Goal: Task Accomplishment & Management: Complete application form

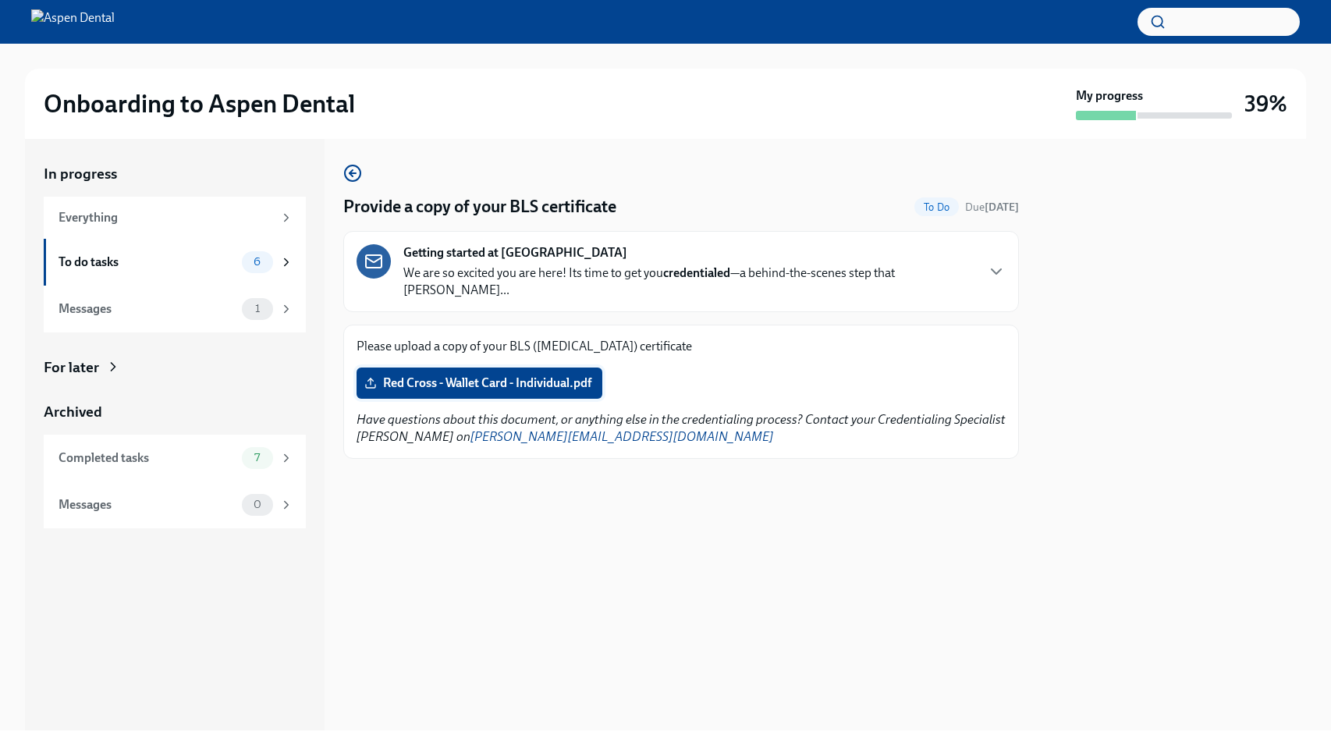
click at [537, 374] on label "Red Cross - Wallet Card - Individual.pdf" at bounding box center [479, 382] width 246 height 31
click at [0, 0] on input "Red Cross - Wallet Card - Individual.pdf" at bounding box center [0, 0] width 0 height 0
click at [200, 264] on div "To do tasks" at bounding box center [147, 262] width 177 height 17
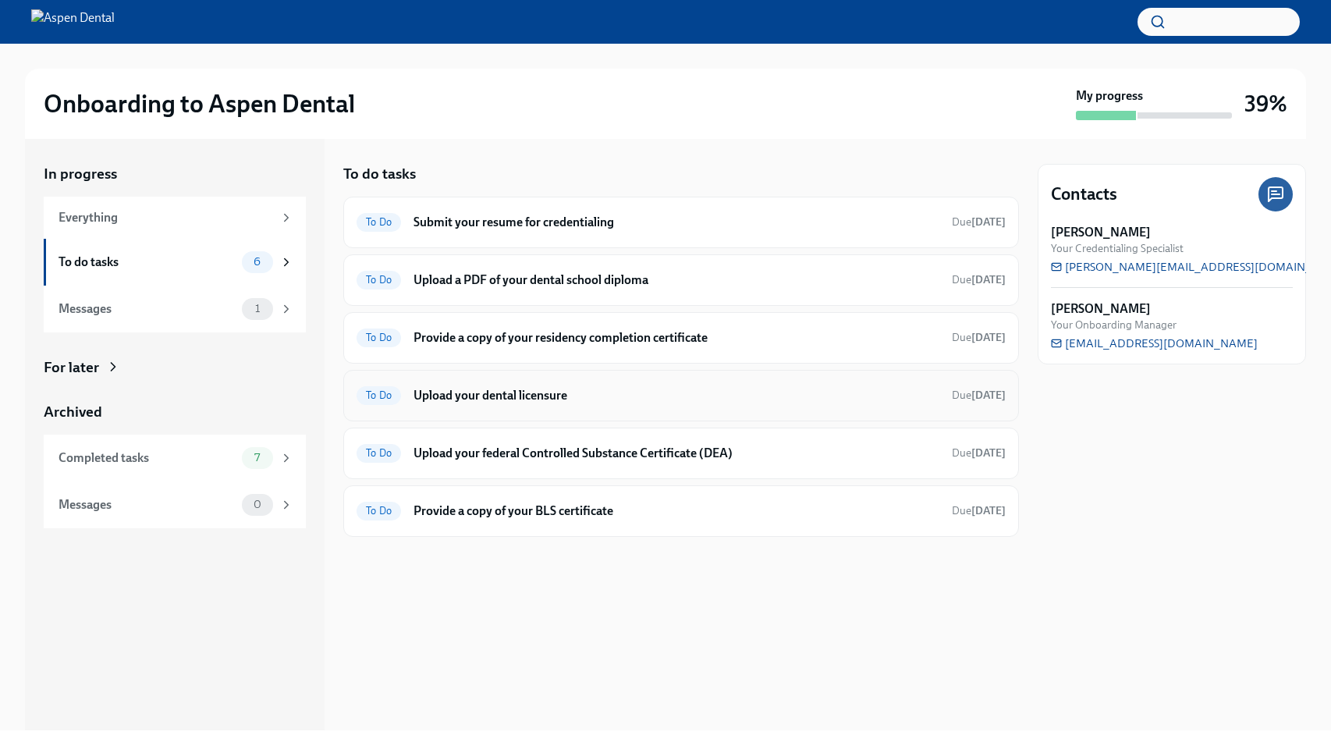
click at [588, 390] on h6 "Upload your dental licensure" at bounding box center [676, 395] width 526 height 17
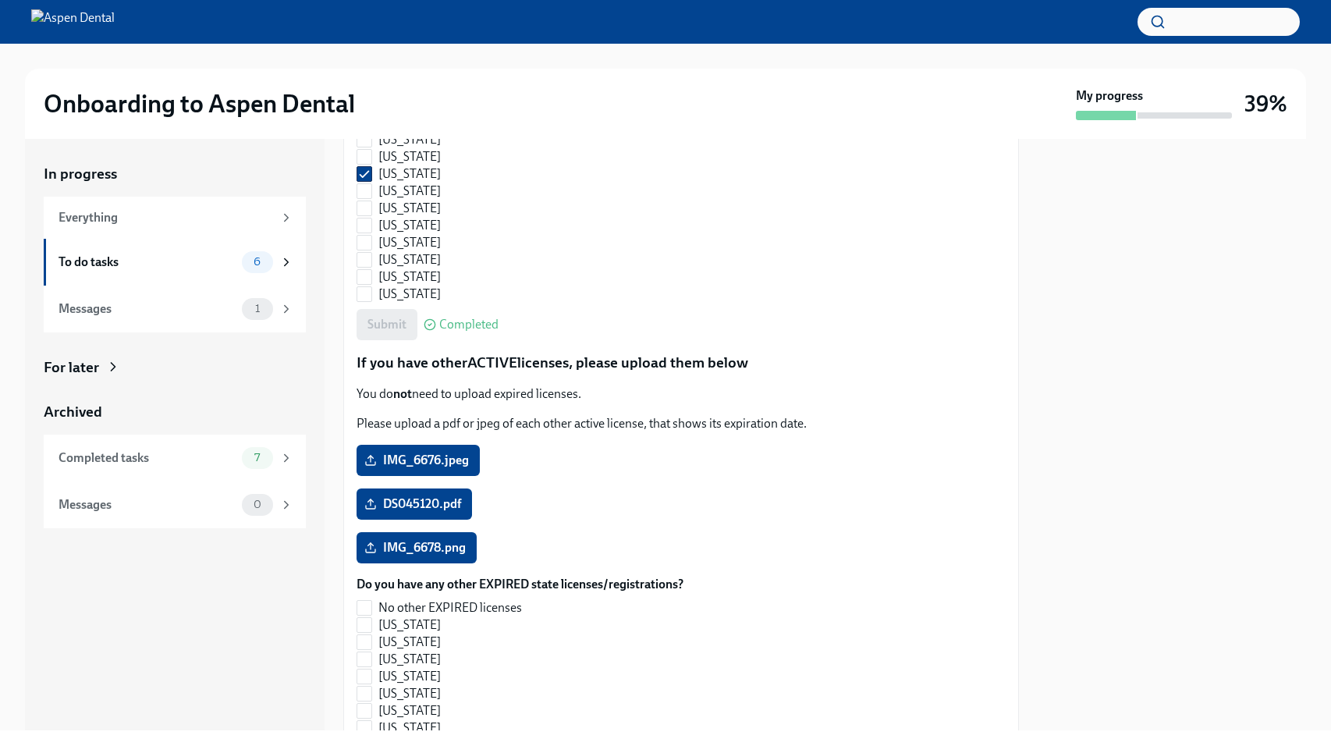
scroll to position [1242, 0]
click at [254, 256] on span "6" at bounding box center [257, 262] width 26 height 12
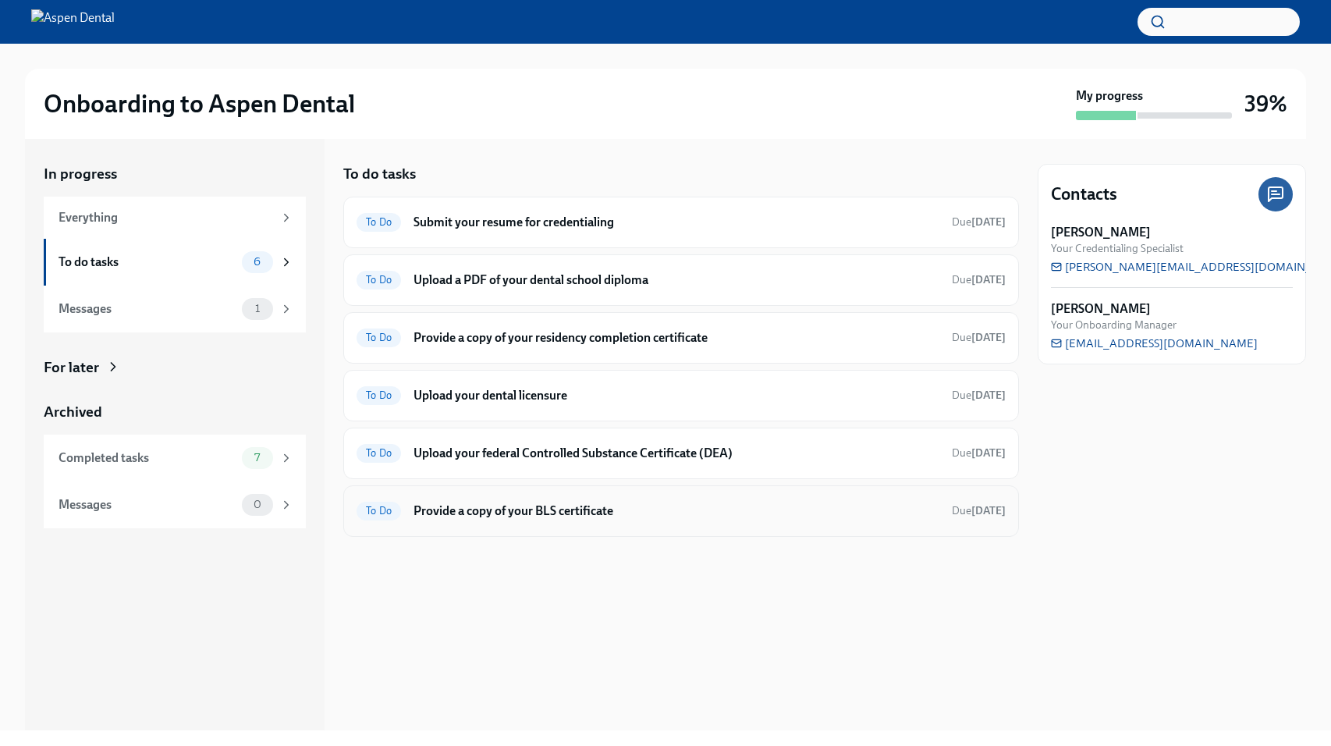
click at [546, 513] on h6 "Provide a copy of your BLS certificate" at bounding box center [676, 510] width 526 height 17
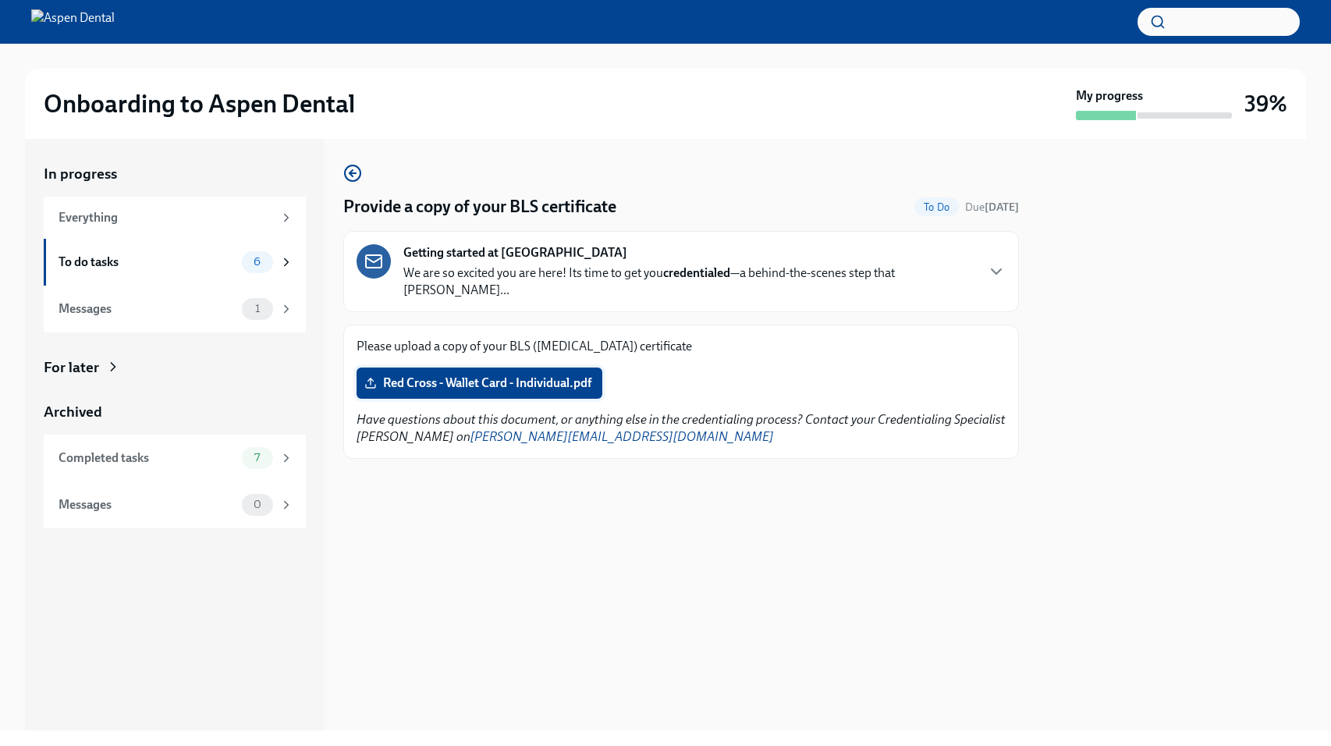
click at [485, 375] on span "Red Cross - Wallet Card - Individual.pdf" at bounding box center [479, 383] width 224 height 16
click at [0, 0] on input "Red Cross - Wallet Card - Individual.pdf" at bounding box center [0, 0] width 0 height 0
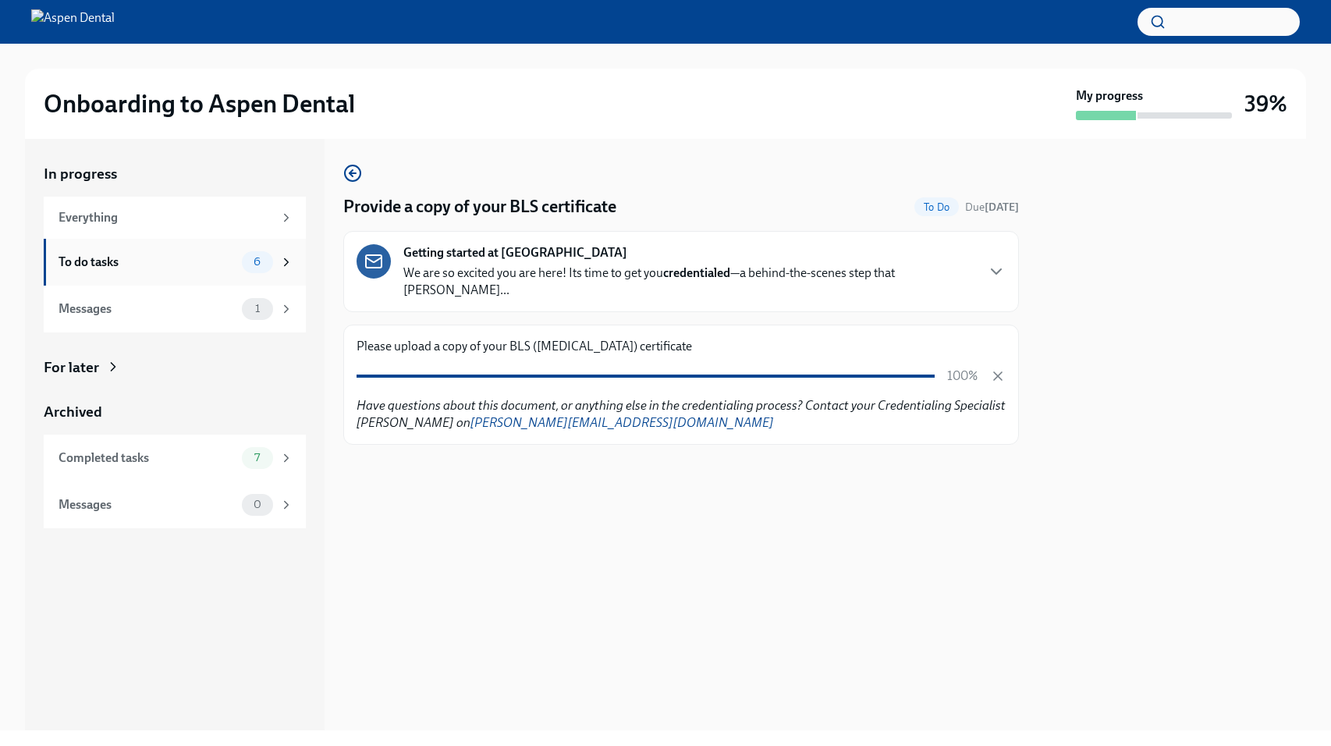
click at [223, 263] on div "To do tasks" at bounding box center [147, 262] width 177 height 17
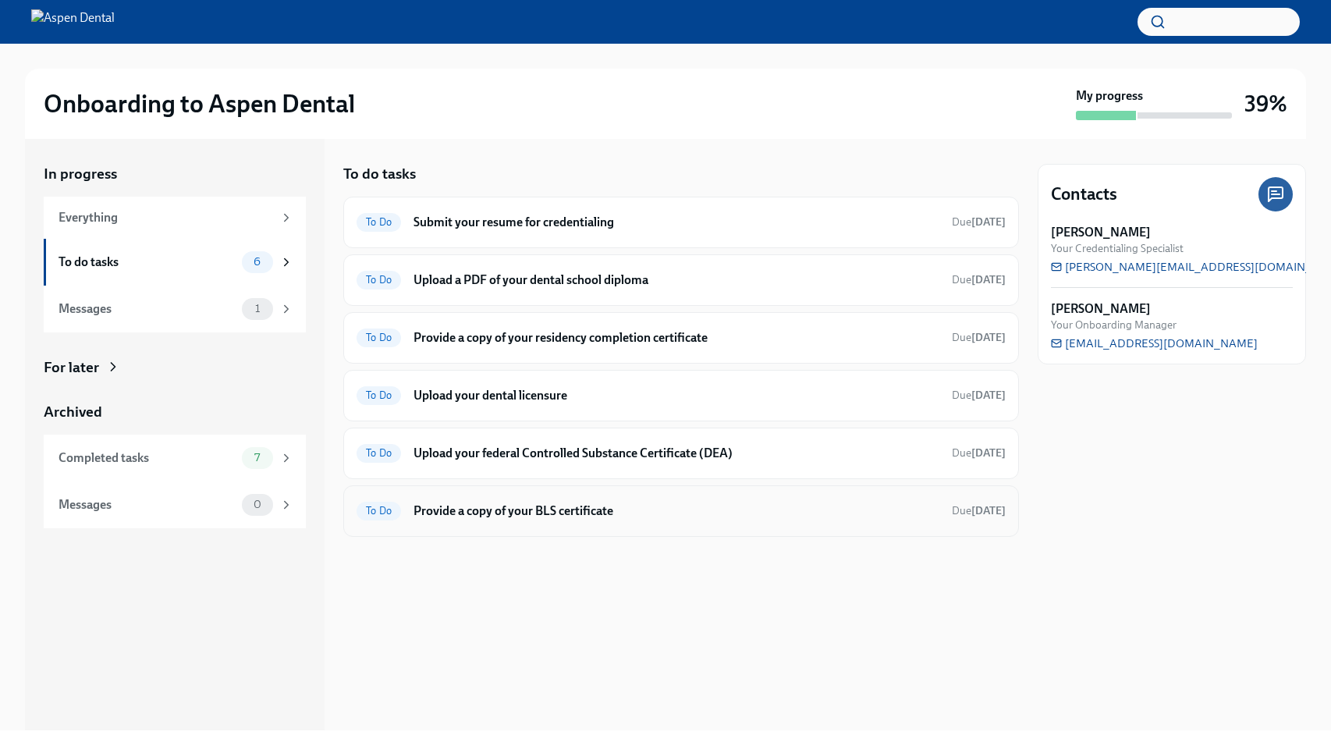
click at [452, 511] on h6 "Provide a copy of your BLS certificate" at bounding box center [676, 510] width 526 height 17
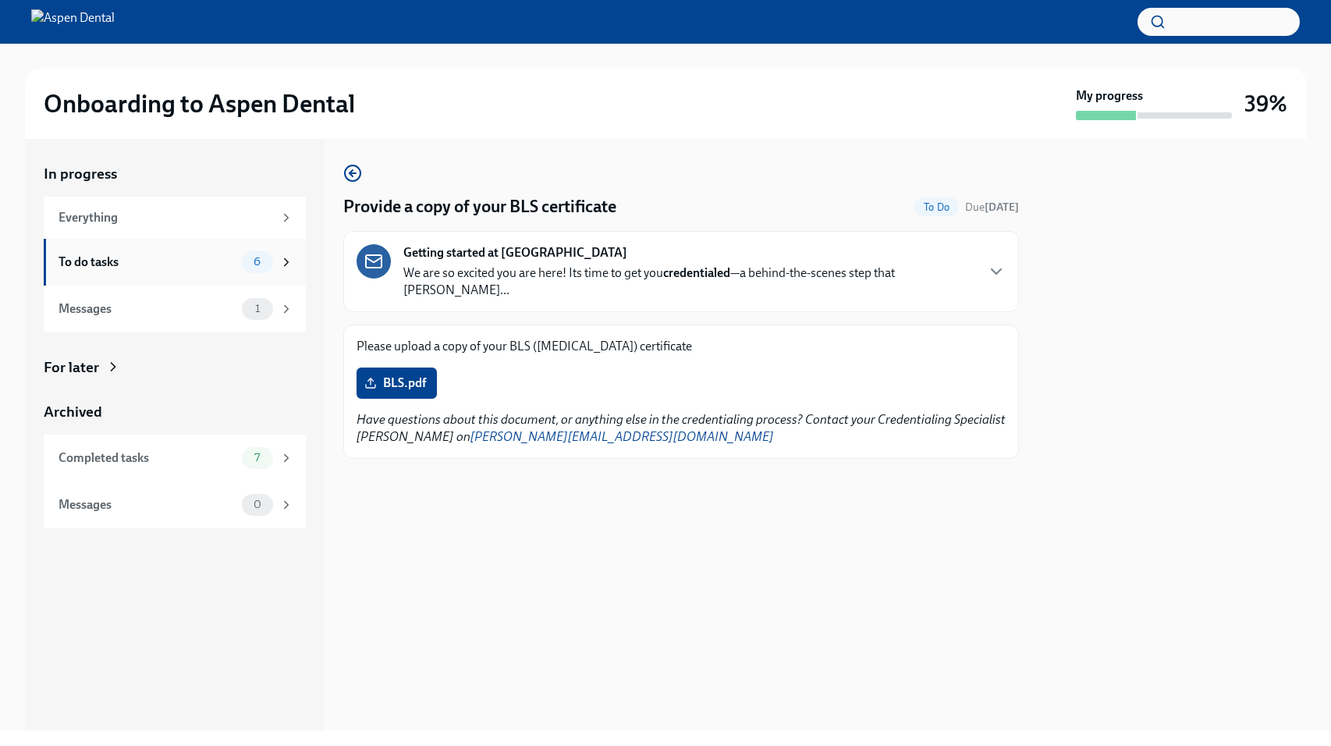
click at [187, 258] on div "To do tasks" at bounding box center [147, 262] width 177 height 17
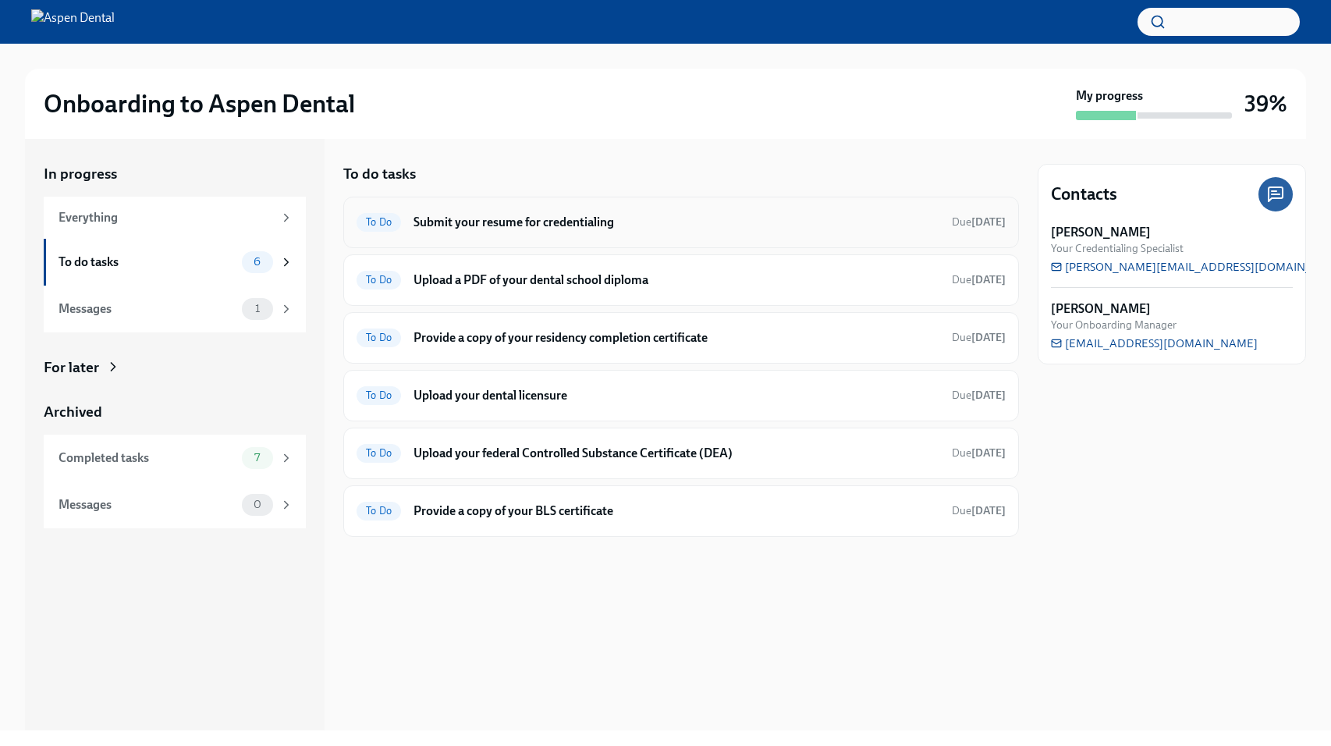
click at [514, 237] on div "To Do Submit your resume for credentialing Due [DATE]" at bounding box center [681, 222] width 676 height 51
click at [514, 227] on h6 "Submit your resume for credentialing" at bounding box center [676, 222] width 526 height 17
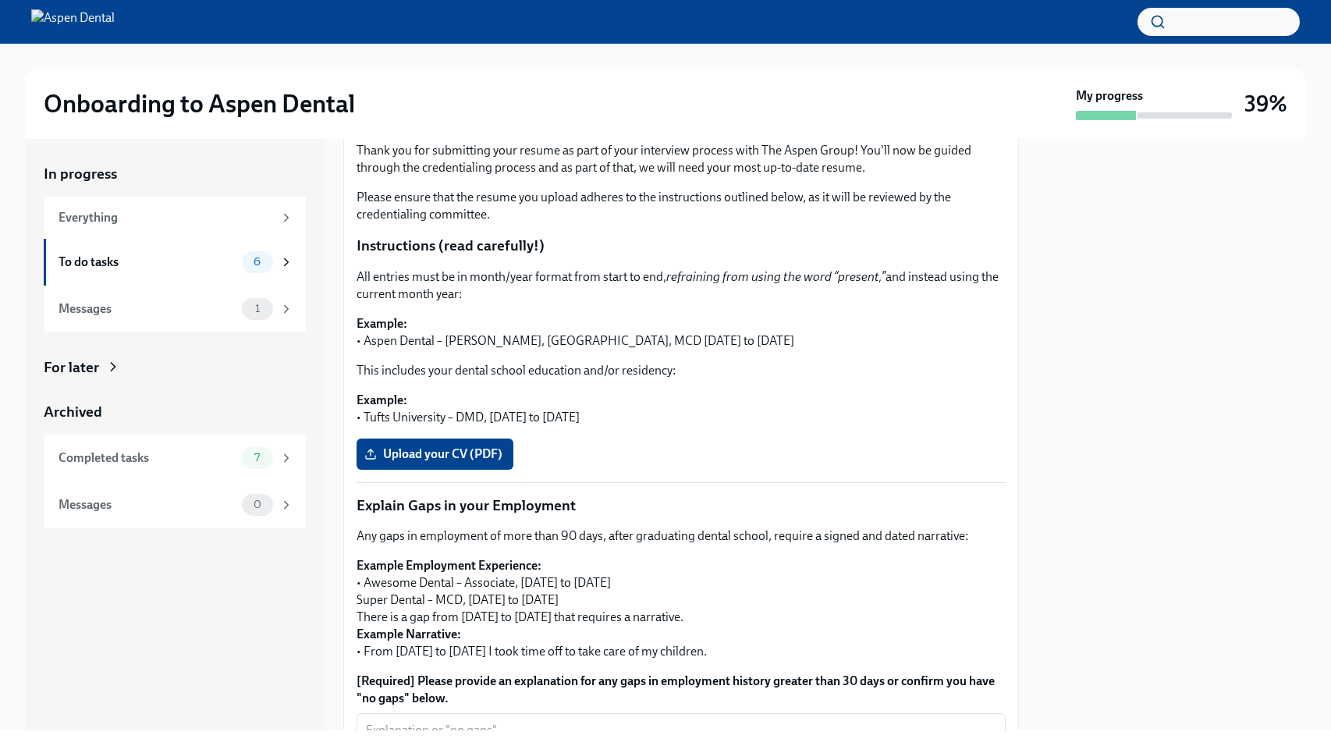
scroll to position [197, 0]
click at [452, 445] on span "Upload your CV (PDF)" at bounding box center [434, 453] width 135 height 16
click at [0, 0] on input "Upload your CV (PDF)" at bounding box center [0, 0] width 0 height 0
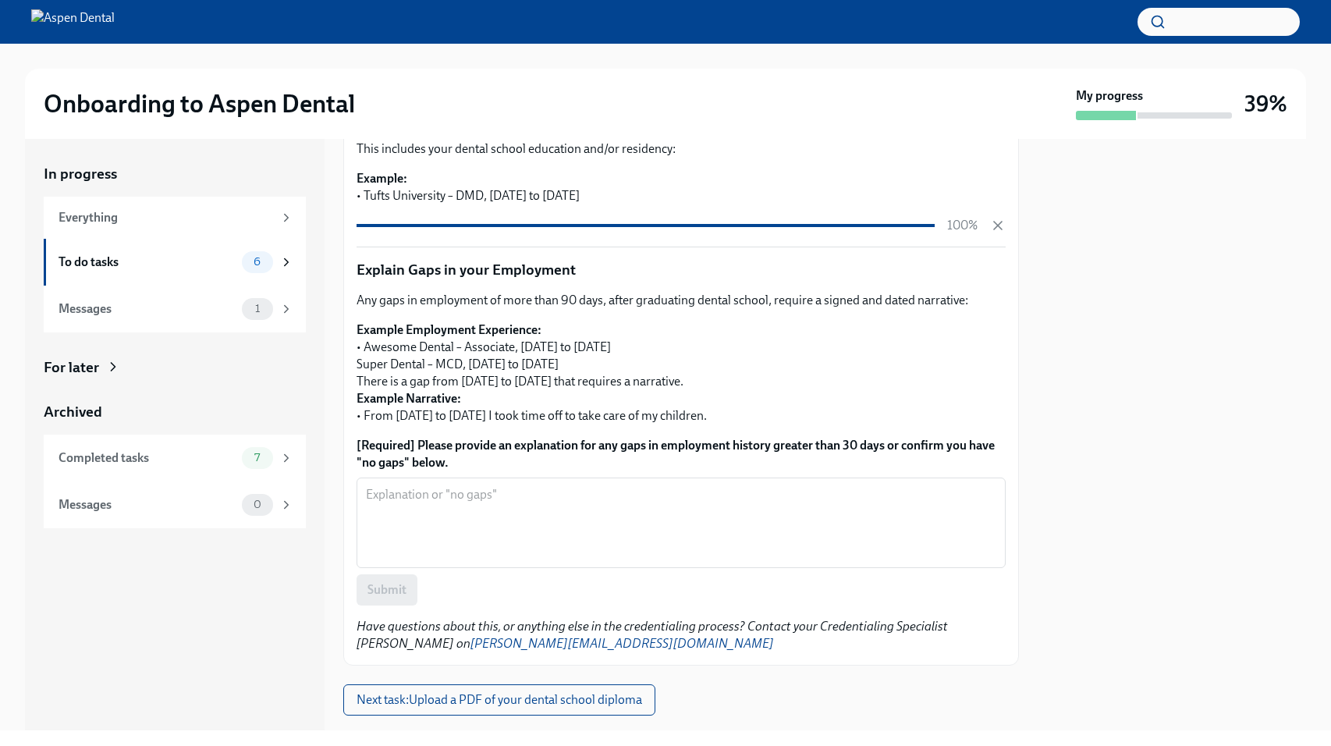
scroll to position [434, 0]
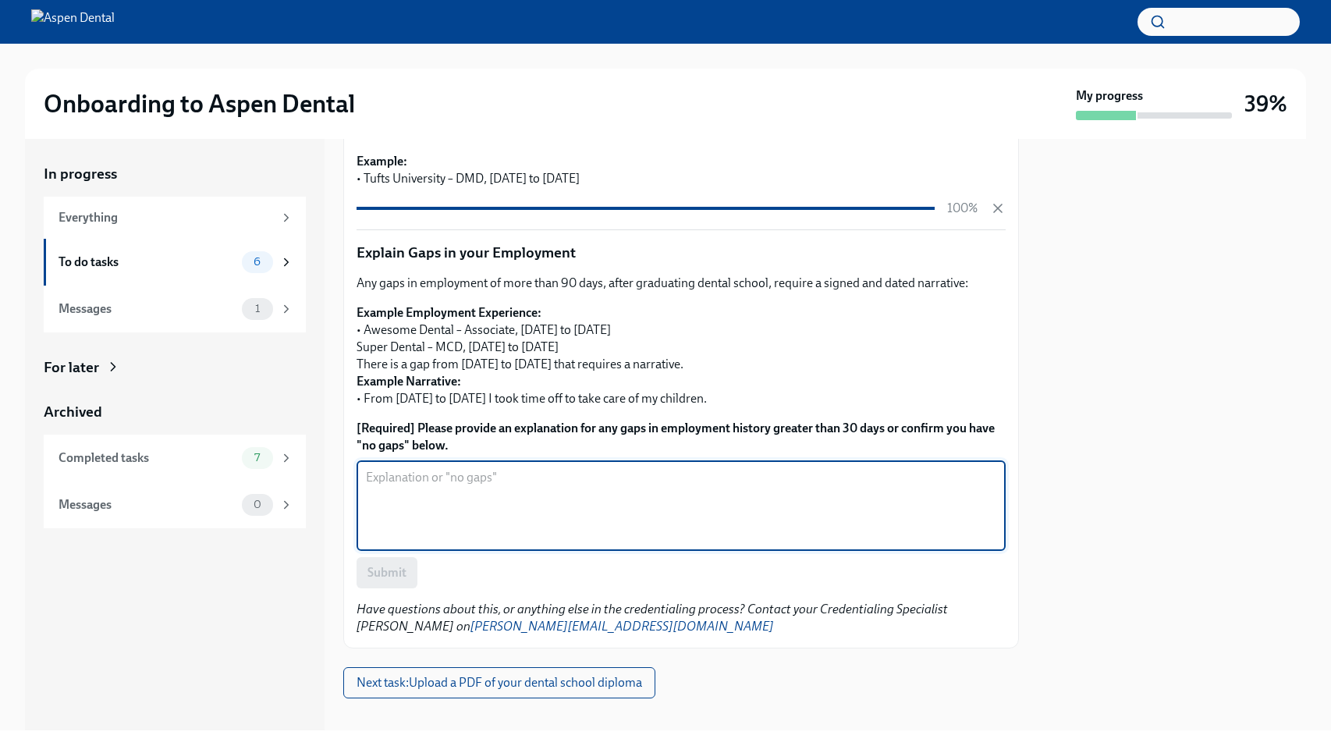
click at [482, 468] on textarea "[Required] Please provide an explanation for any gaps in employment history gre…" at bounding box center [681, 505] width 630 height 75
type textarea "no gaps"
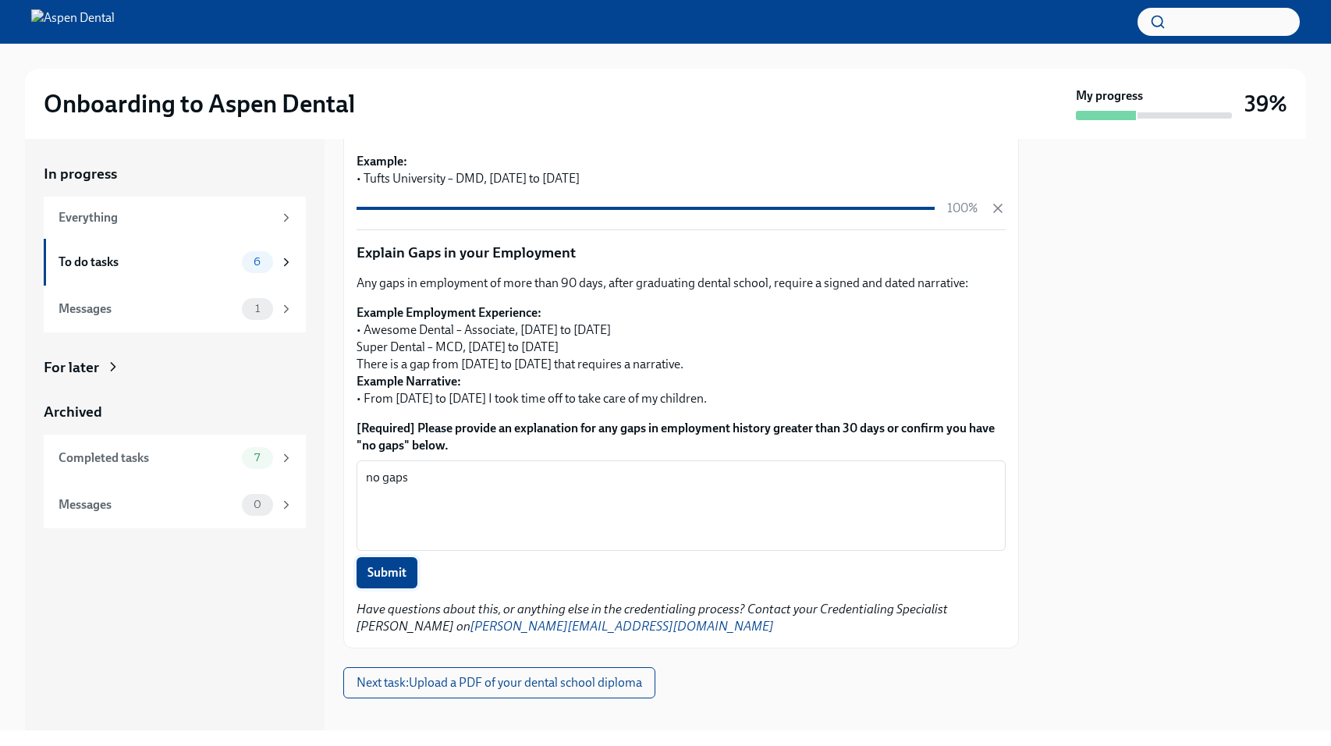
click at [388, 565] on span "Submit" at bounding box center [386, 573] width 39 height 16
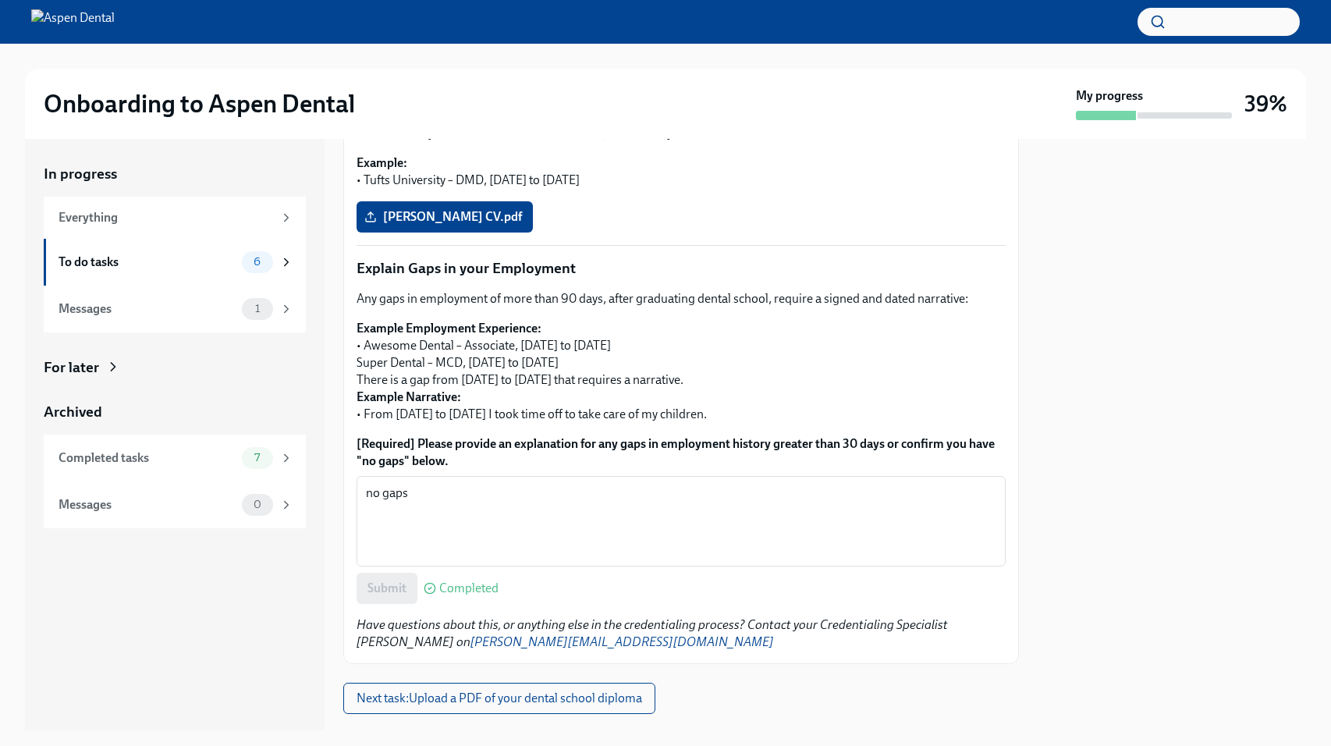
scroll to position [449, 0]
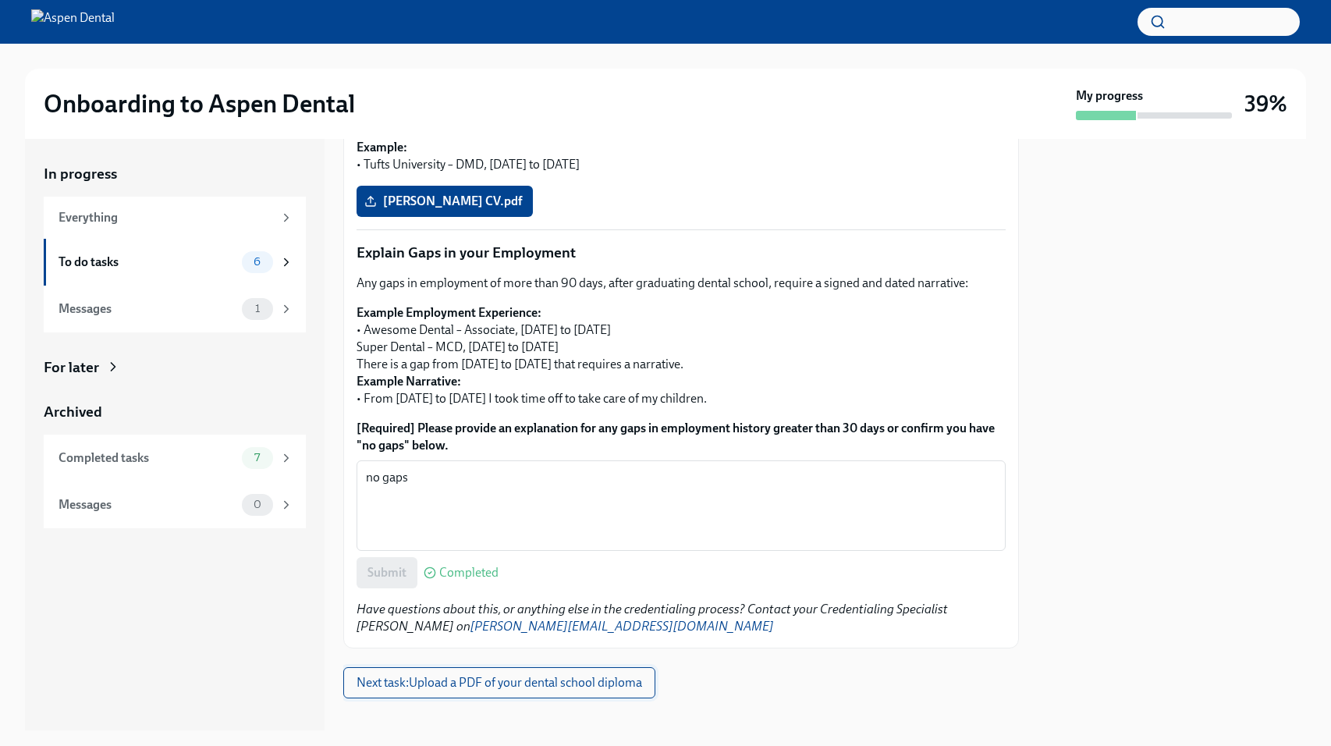
click at [529, 675] on span "Next task : Upload a PDF of your dental school diploma" at bounding box center [499, 683] width 286 height 16
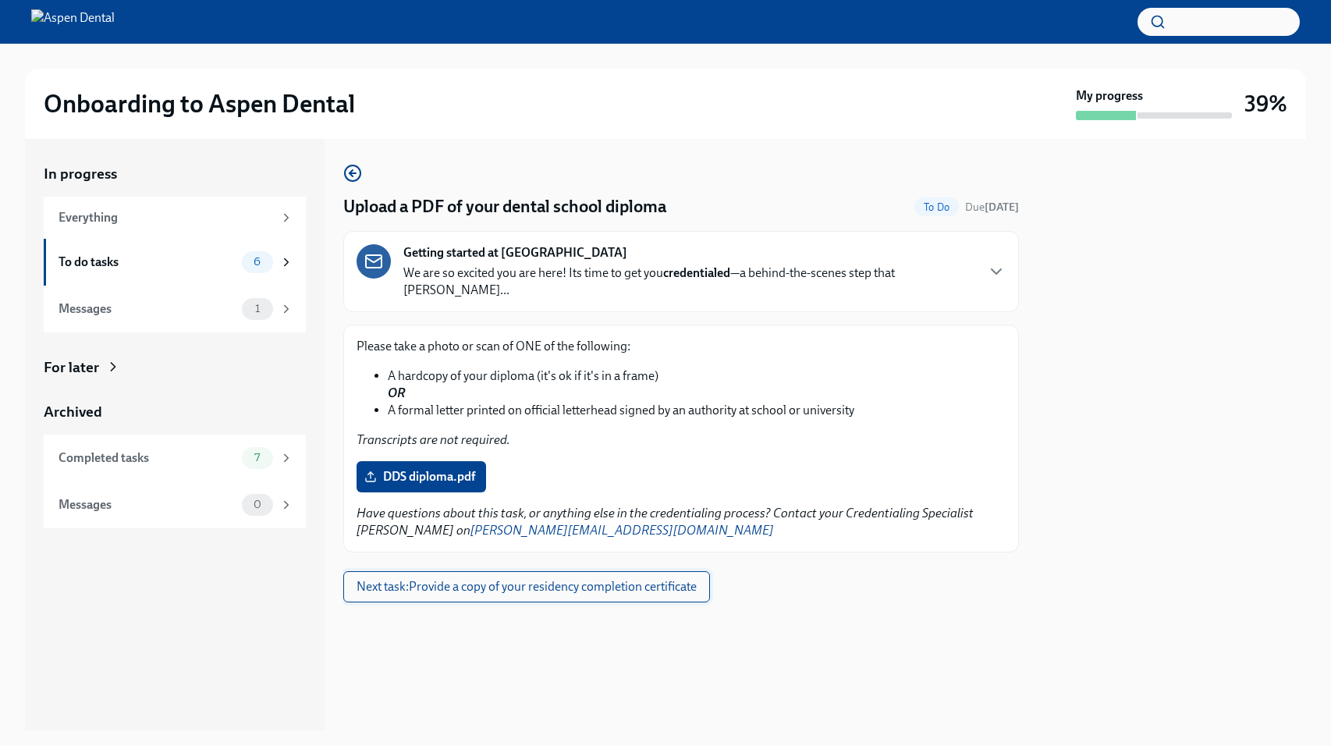
click at [507, 571] on button "Next task : Provide a copy of your residency completion certificate" at bounding box center [526, 586] width 367 height 31
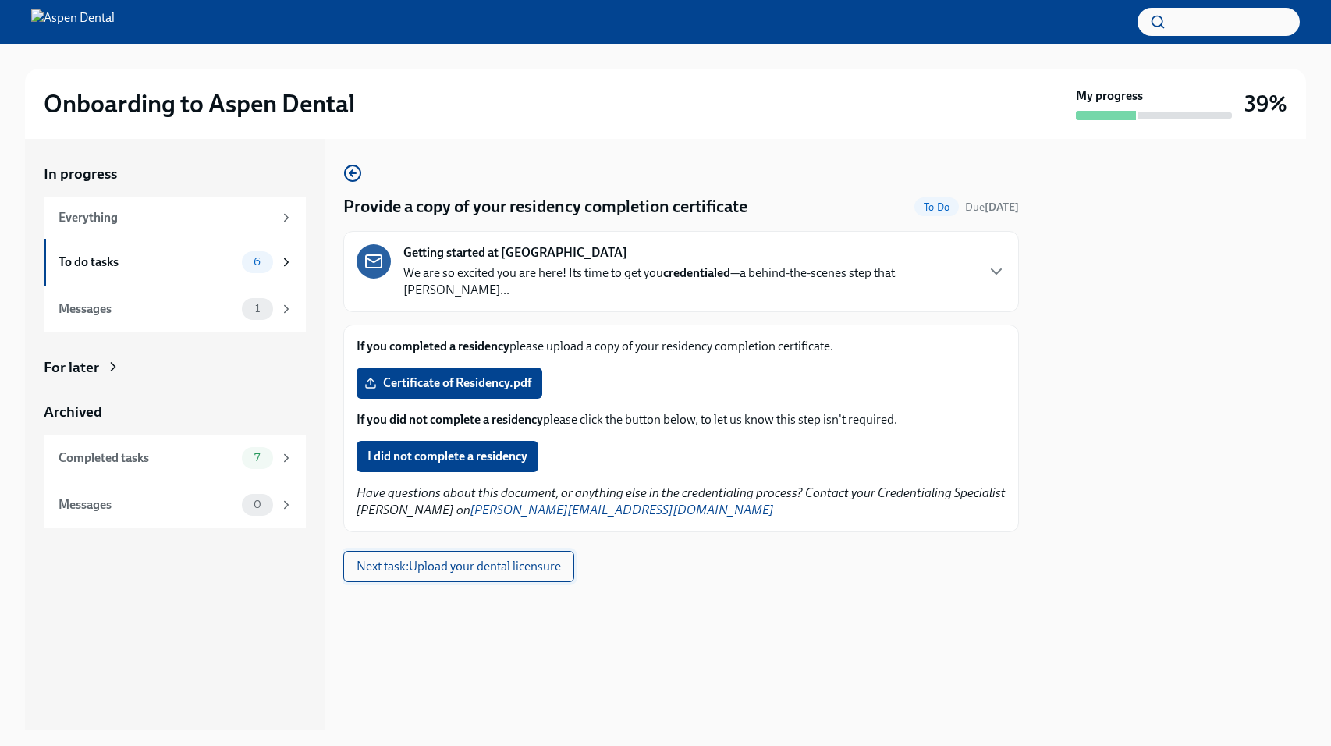
click at [507, 559] on span "Next task : Upload your dental licensure" at bounding box center [458, 567] width 204 height 16
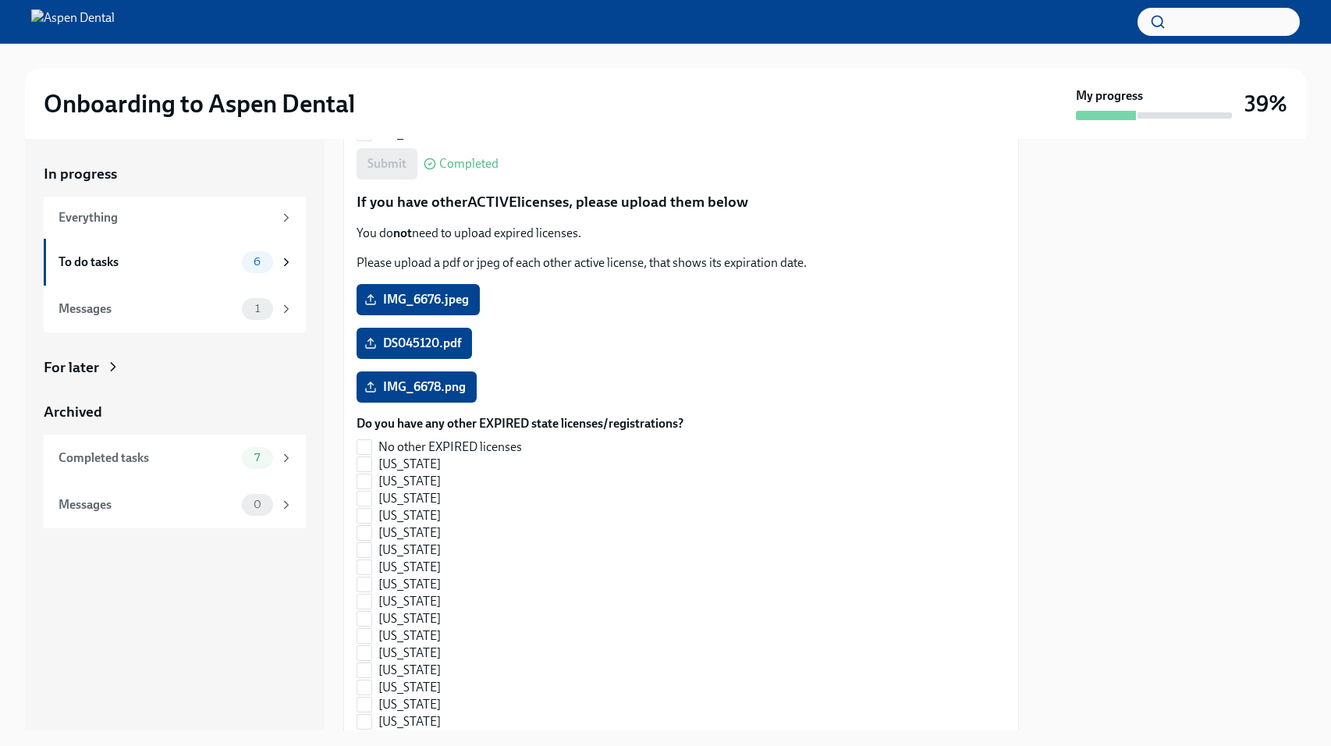
scroll to position [1403, 0]
click at [434, 440] on span "No other EXPIRED licenses" at bounding box center [450, 448] width 144 height 17
click at [371, 442] on input "No other EXPIRED licenses" at bounding box center [364, 449] width 14 height 14
checkbox input "true"
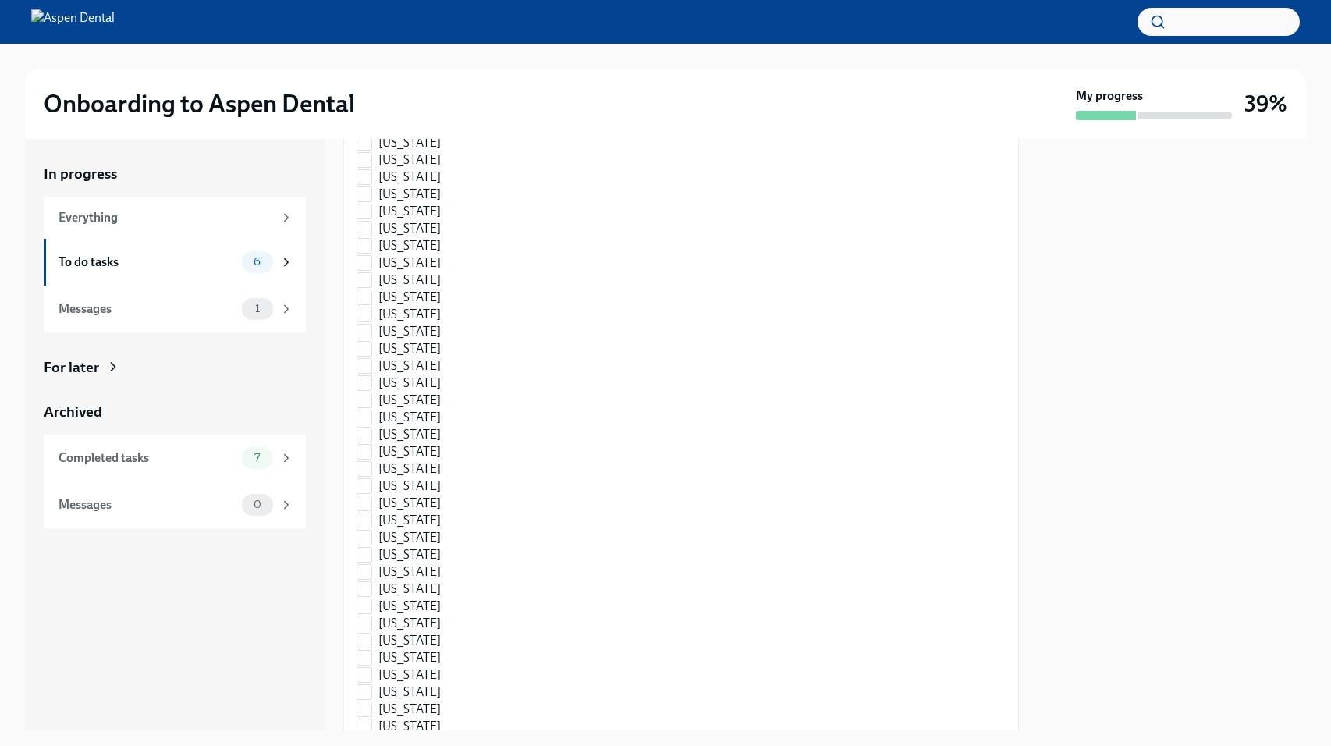
scroll to position [2197, 0]
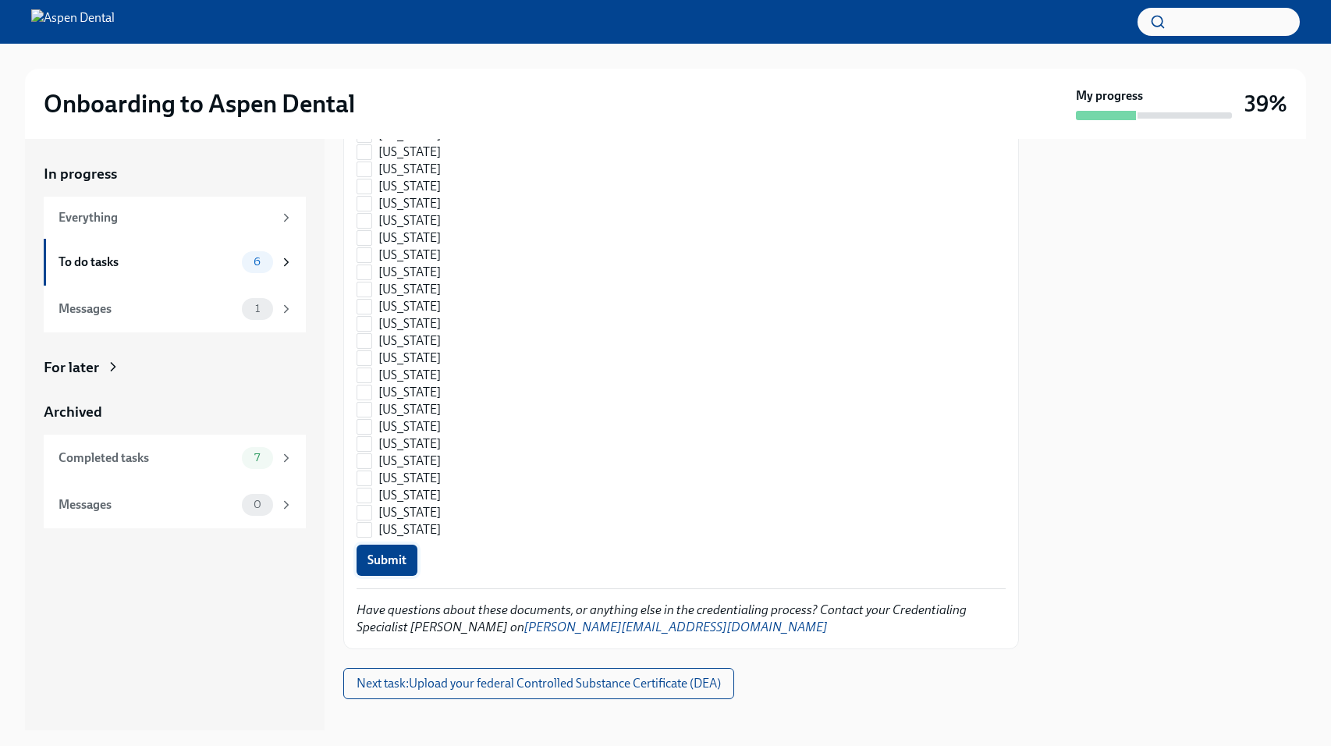
click at [395, 552] on span "Submit" at bounding box center [386, 560] width 39 height 16
click at [469, 668] on button "Next task : Upload your federal Controlled Substance Certificate (DEA)" at bounding box center [538, 683] width 391 height 31
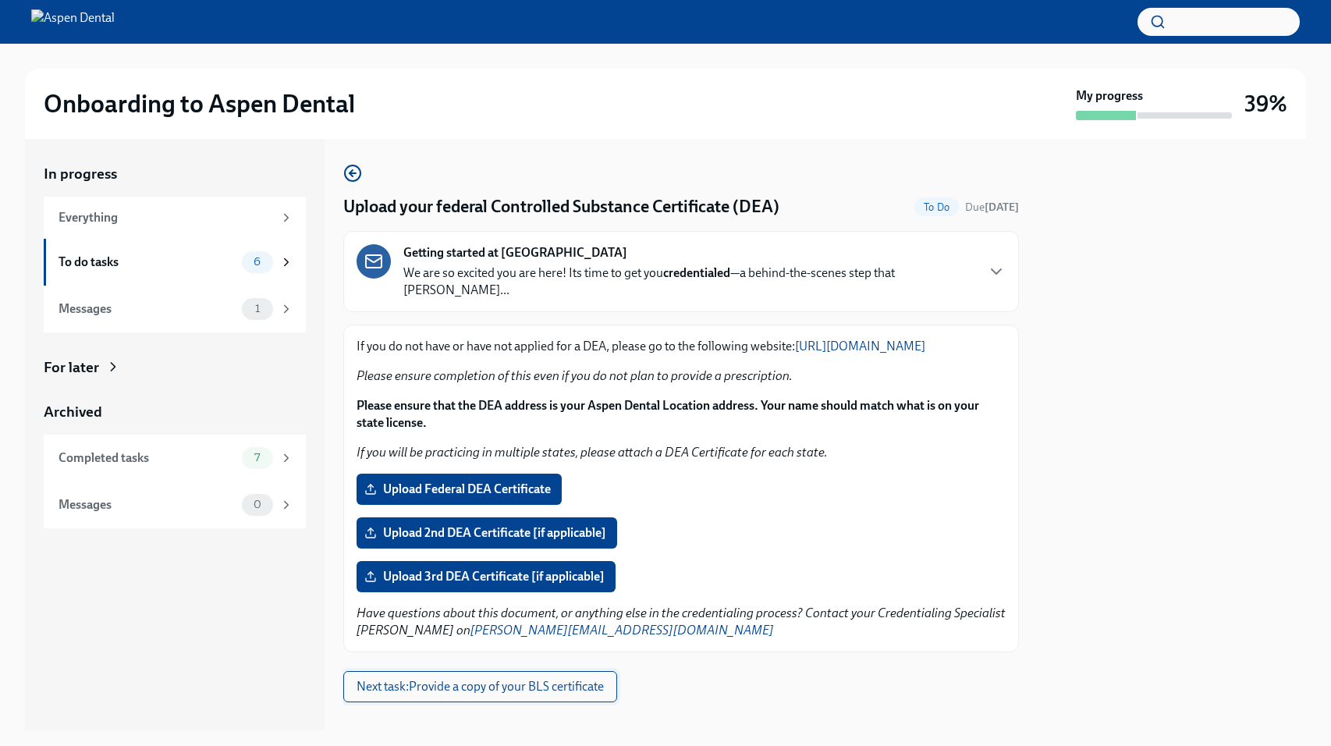
scroll to position [20, 0]
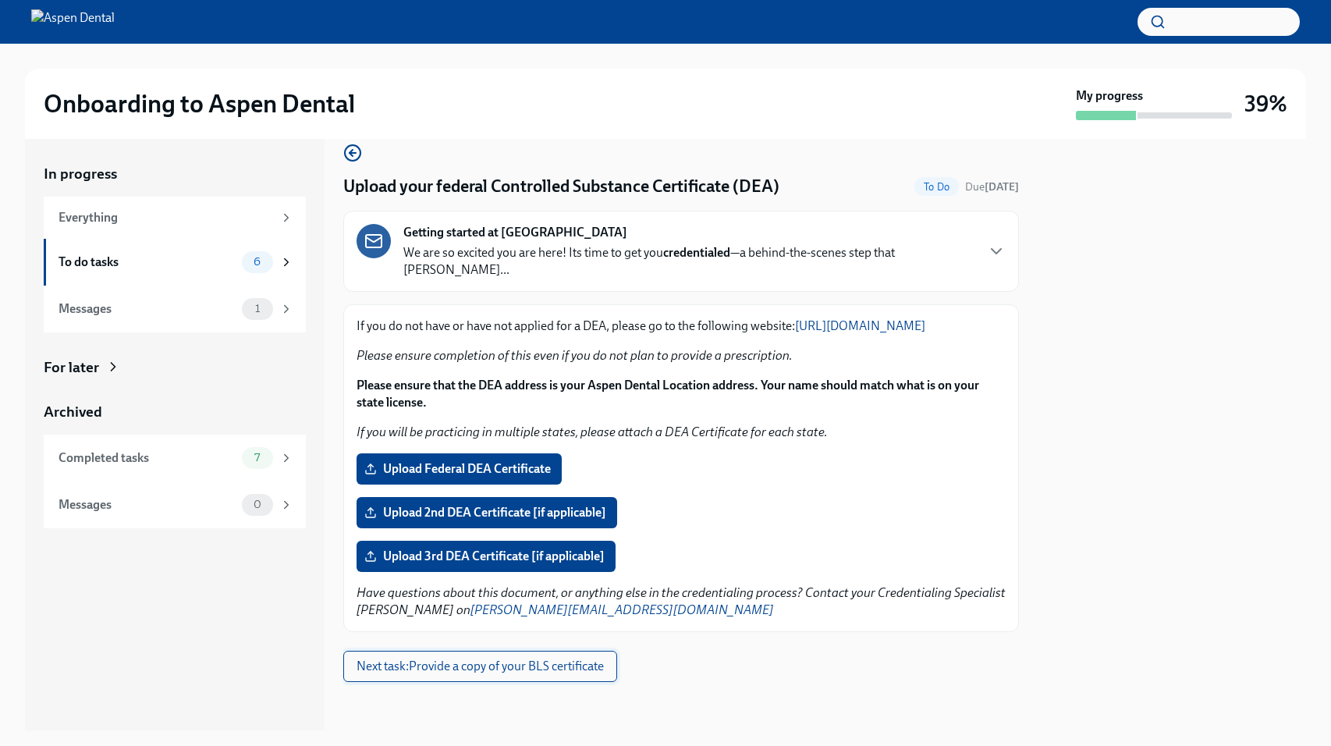
click at [477, 672] on span "Next task : Provide a copy of your BLS certificate" at bounding box center [479, 666] width 247 height 16
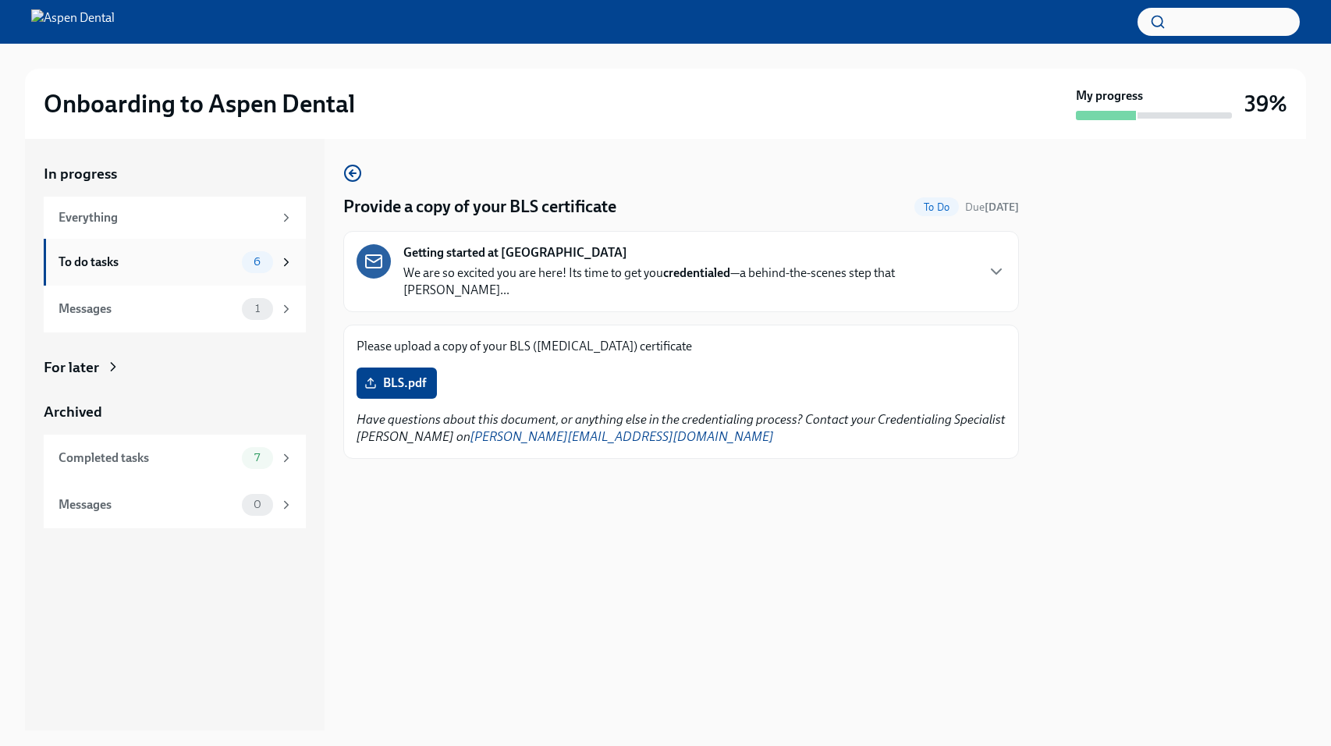
click at [225, 261] on div "To do tasks" at bounding box center [147, 262] width 177 height 17
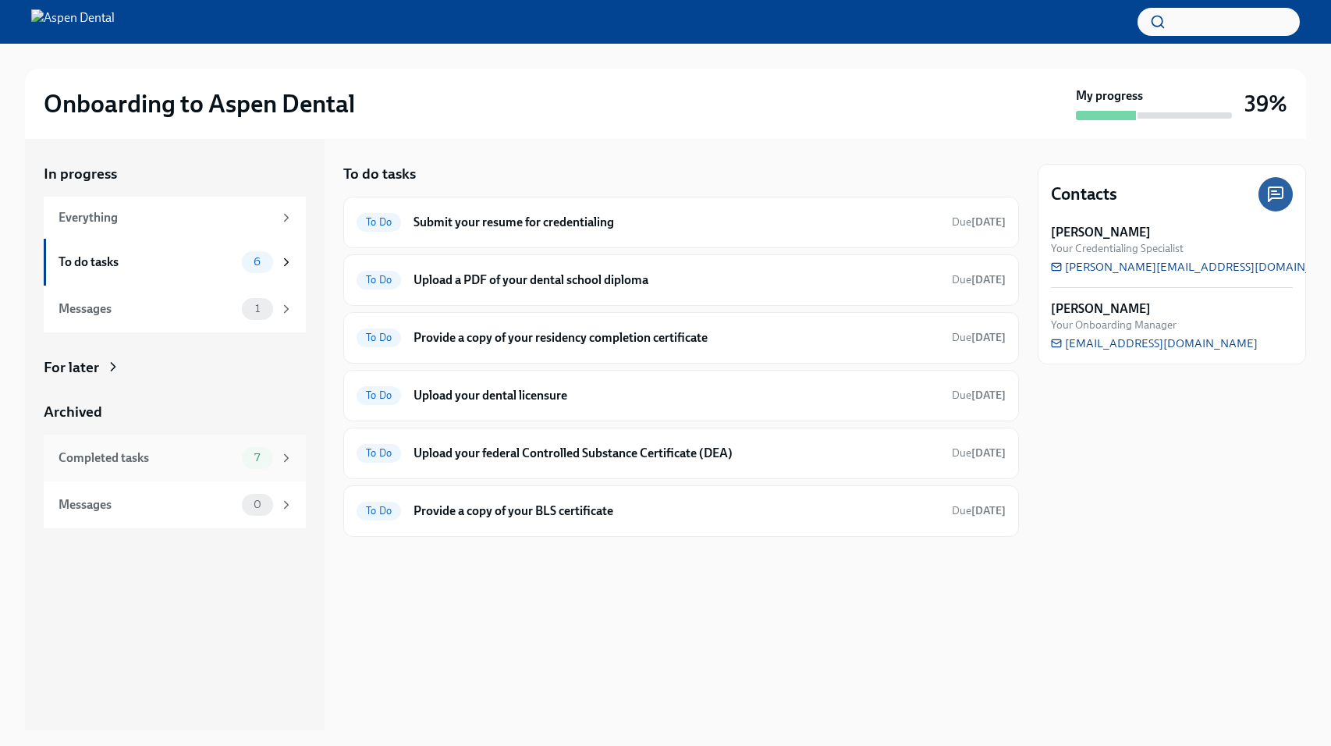
click at [197, 460] on div "Completed tasks" at bounding box center [147, 457] width 177 height 17
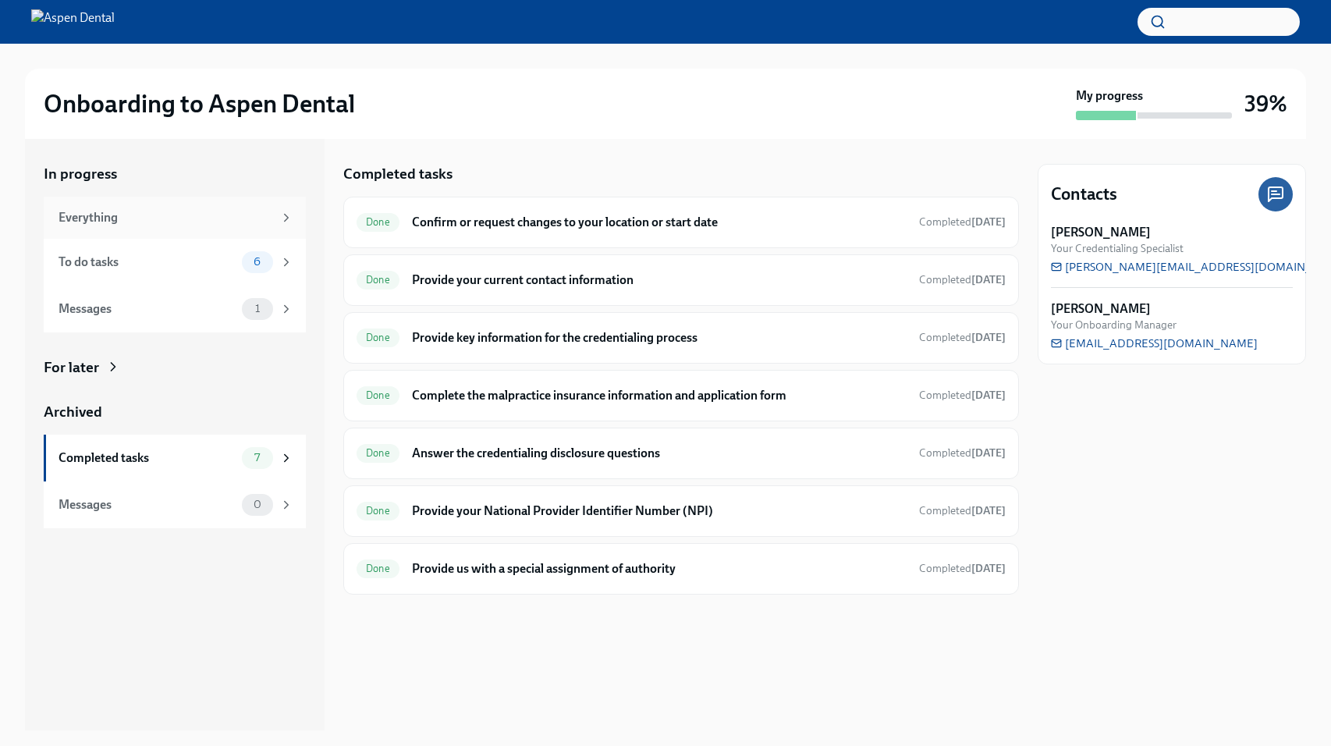
click at [224, 224] on div "Everything" at bounding box center [166, 217] width 215 height 17
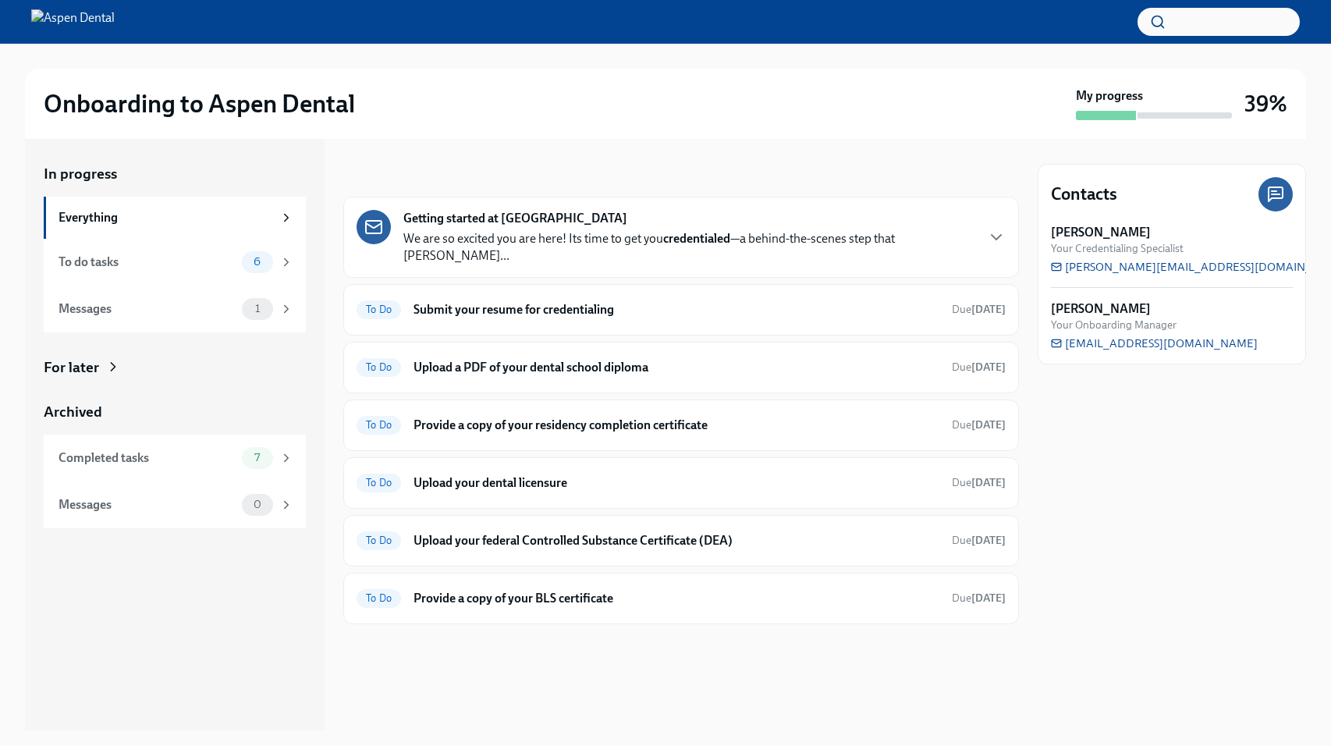
click at [542, 255] on div "Getting started at Aspen Dental We are so excited you are here! Its time to get…" at bounding box center [681, 237] width 676 height 81
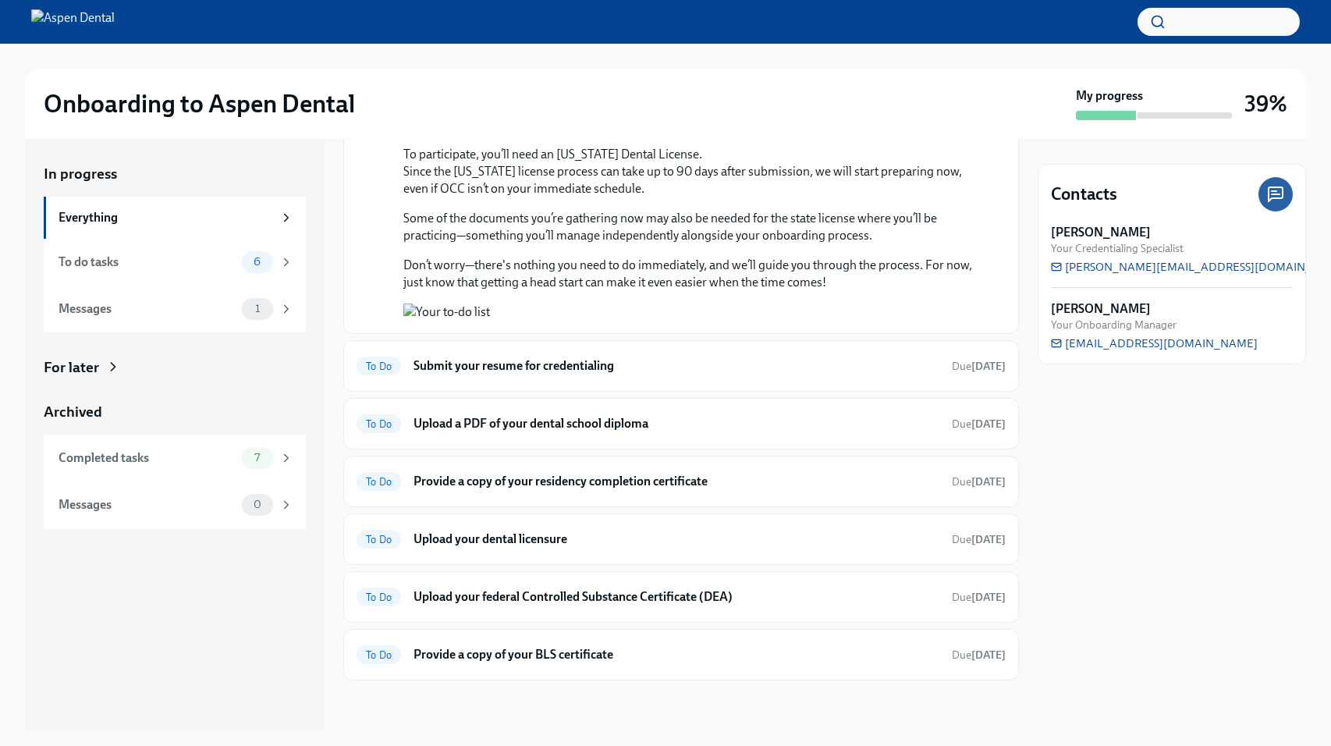
scroll to position [1268, 0]
click at [858, 244] on p "Some of the documents you’re gathering now may also be needed for the state lic…" at bounding box center [691, 227] width 577 height 34
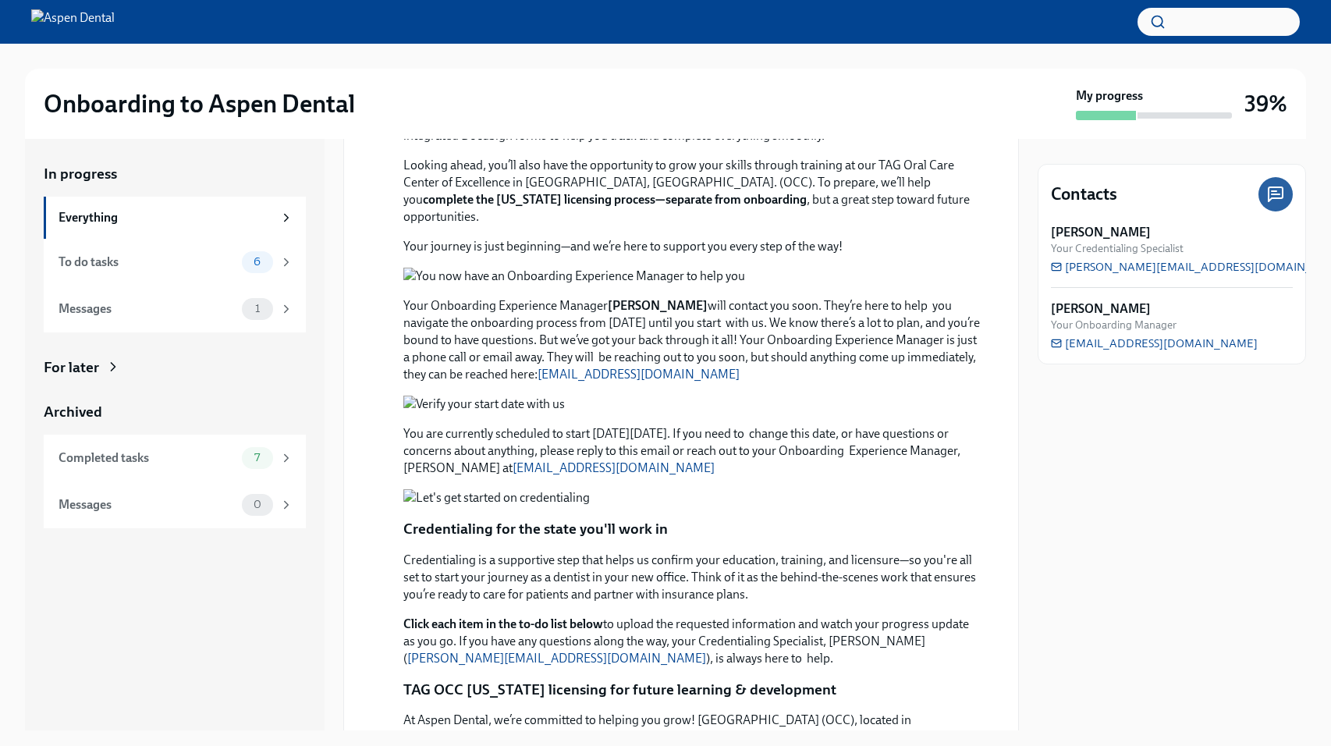
scroll to position [0, 0]
